Goal: Transaction & Acquisition: Purchase product/service

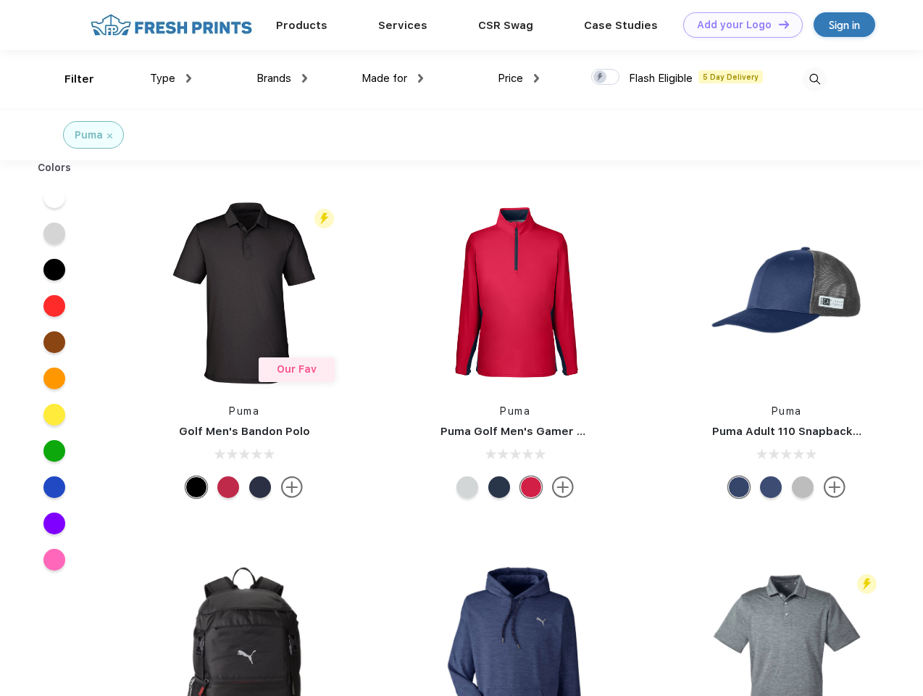
scroll to position [1, 0]
click at [738, 25] on link "Add your Logo Design Tool" at bounding box center [743, 24] width 120 height 25
click at [0, 0] on div "Design Tool" at bounding box center [0, 0] width 0 height 0
click at [778, 24] on link "Add your Logo Design Tool" at bounding box center [743, 24] width 120 height 25
click at [70, 79] on div "Filter" at bounding box center [79, 79] width 30 height 17
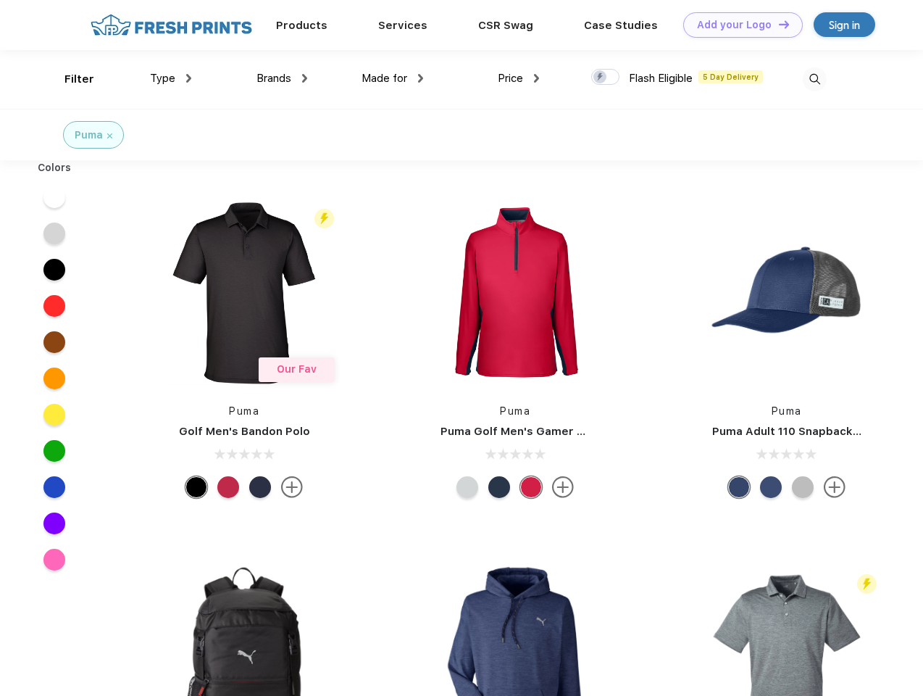
click at [171, 78] on span "Type" at bounding box center [162, 78] width 25 height 13
click at [282, 78] on span "Brands" at bounding box center [274, 78] width 35 height 13
click at [393, 78] on span "Made for" at bounding box center [385, 78] width 46 height 13
click at [519, 78] on span "Price" at bounding box center [510, 78] width 25 height 13
click at [606, 78] on div at bounding box center [605, 77] width 28 height 16
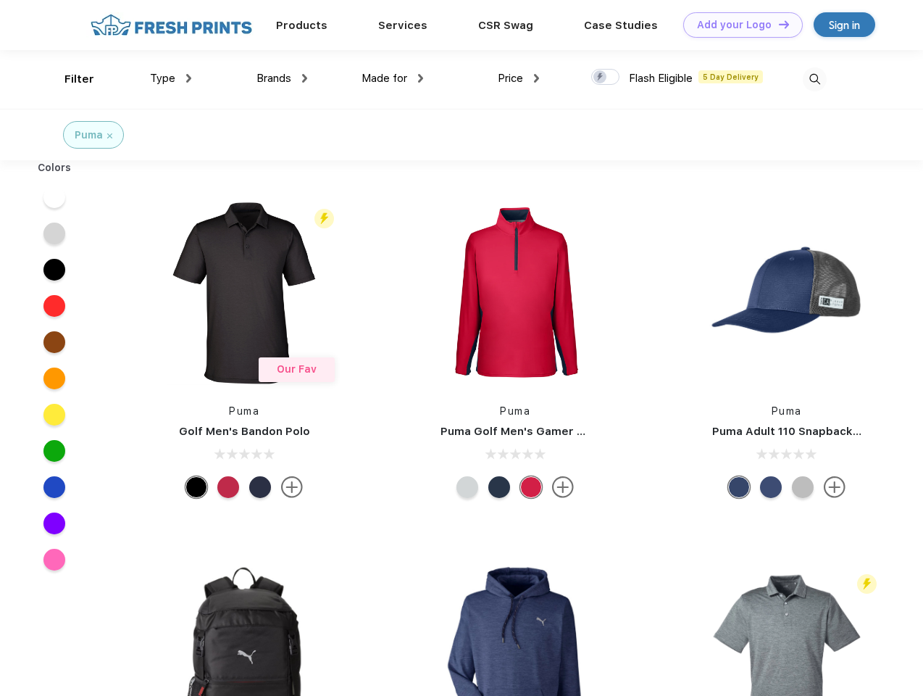
click at [601, 78] on input "checkbox" at bounding box center [595, 72] width 9 height 9
click at [814, 79] on img at bounding box center [815, 79] width 24 height 24
